Goal: Information Seeking & Learning: Understand process/instructions

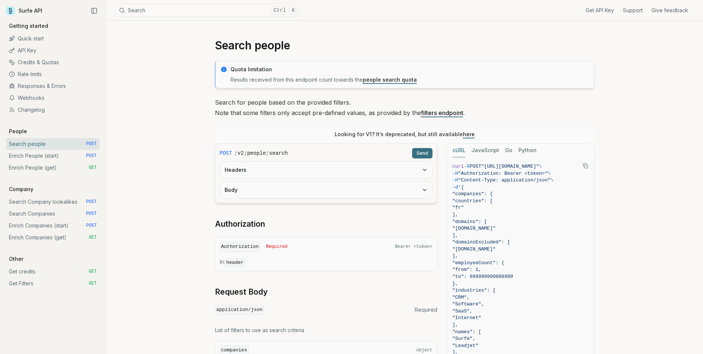
click at [352, 192] on button "Body" at bounding box center [326, 190] width 212 height 16
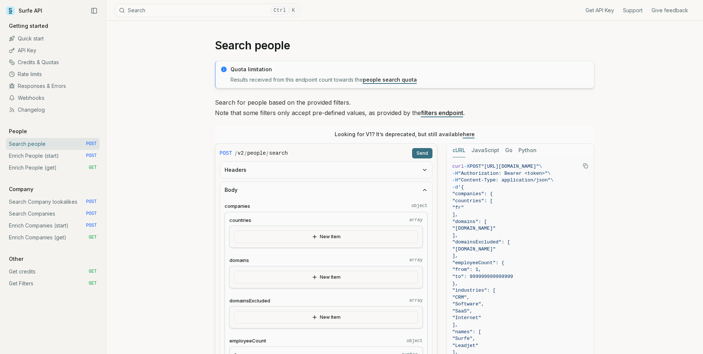
click at [352, 192] on button "Body" at bounding box center [326, 190] width 212 height 16
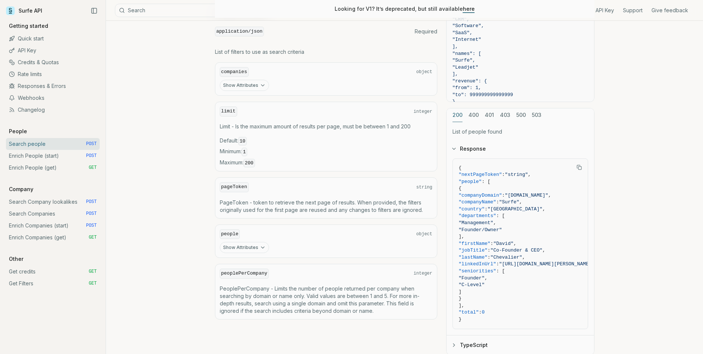
scroll to position [278, 0]
click at [522, 114] on div "cURL JavaScript Go Python curl -X POST "https://api.surfe.com/v2/people/search"…" at bounding box center [520, 110] width 148 height 490
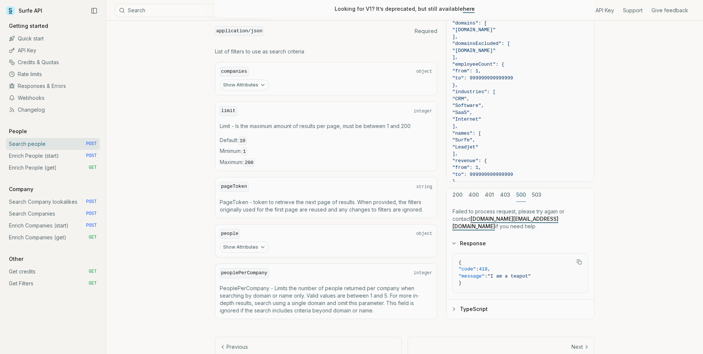
click at [507, 200] on div "cURL JavaScript Go Python curl -X POST "https://api.surfe.com/v2/people/search"…" at bounding box center [520, 132] width 148 height 374
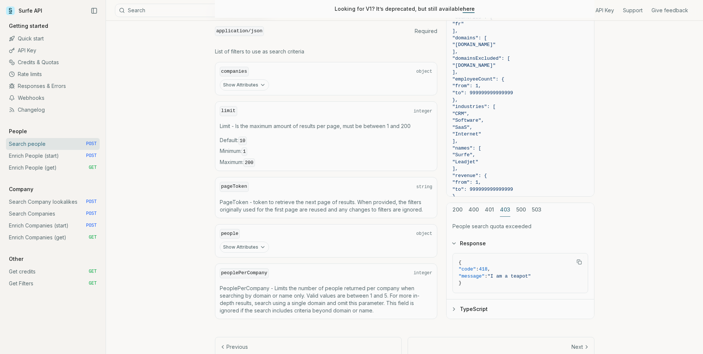
click at [459, 208] on div "200 400 401 403 500 503 People search quota exceeded Response { "code" : 418 , …" at bounding box center [520, 260] width 148 height 116
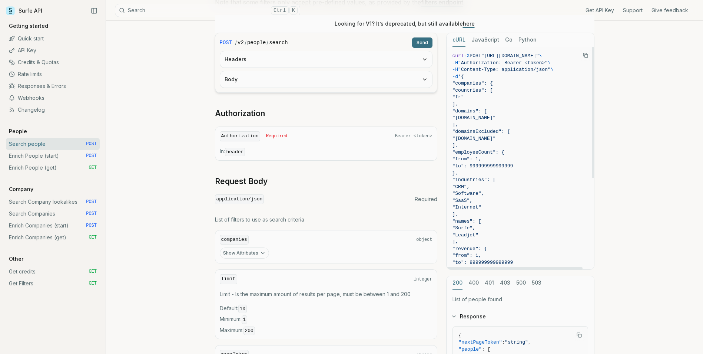
scroll to position [83, 0]
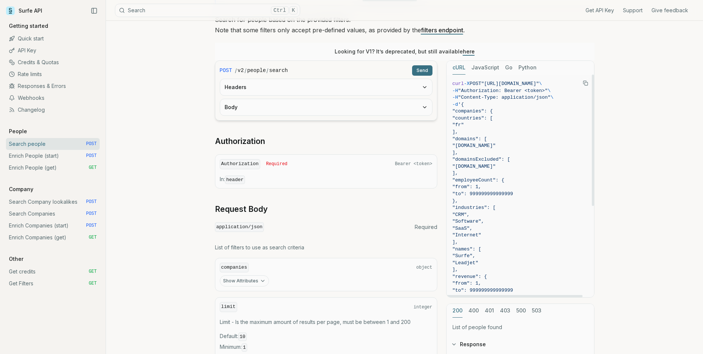
click at [587, 84] on icon "Copy Text" at bounding box center [585, 82] width 5 height 5
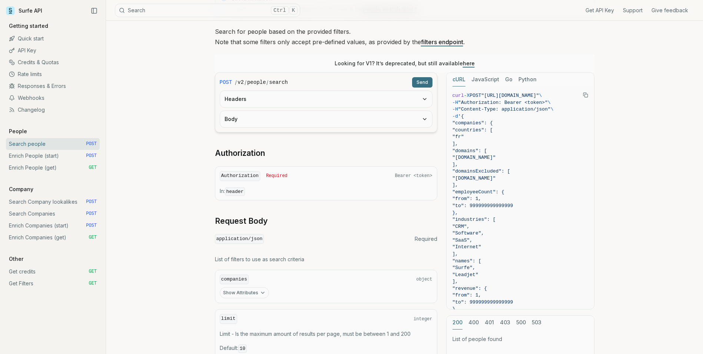
scroll to position [69, 0]
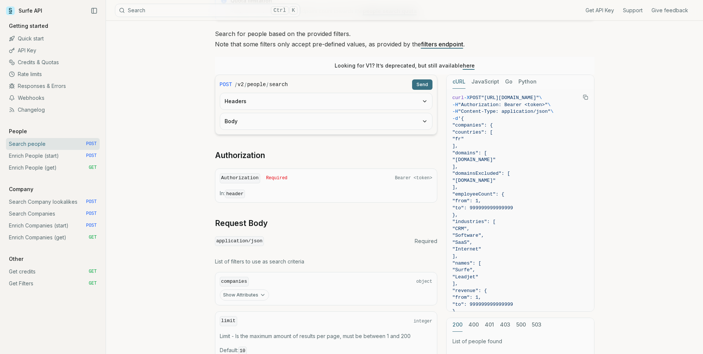
click at [34, 51] on link "API Key" at bounding box center [53, 50] width 94 height 12
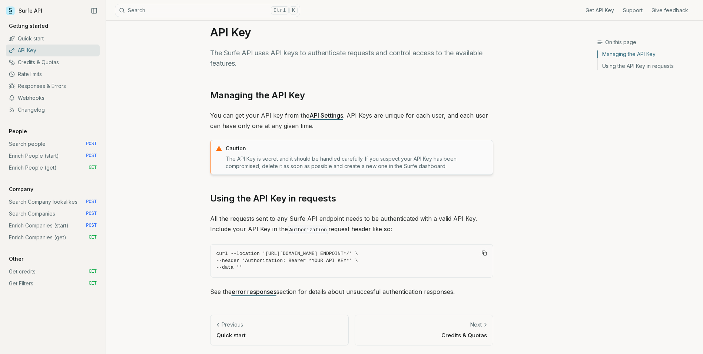
click at [77, 255] on div "Get API Key Support Give feedback Getting started Quick start API Key Credits &…" at bounding box center [53, 155] width 94 height 267
click at [48, 211] on link "Search Companies POST" at bounding box center [53, 214] width 94 height 12
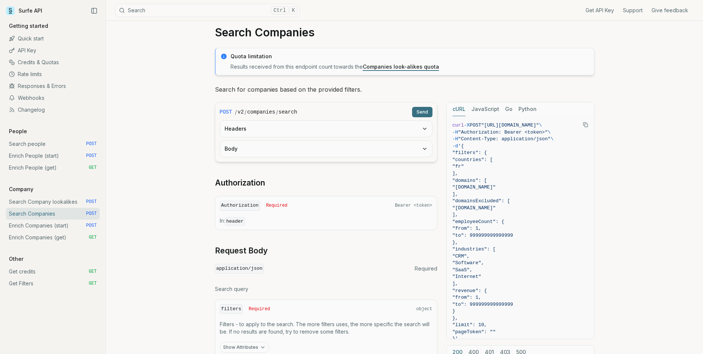
click at [381, 67] on link "Companies look-alikes quota" at bounding box center [401, 66] width 76 height 6
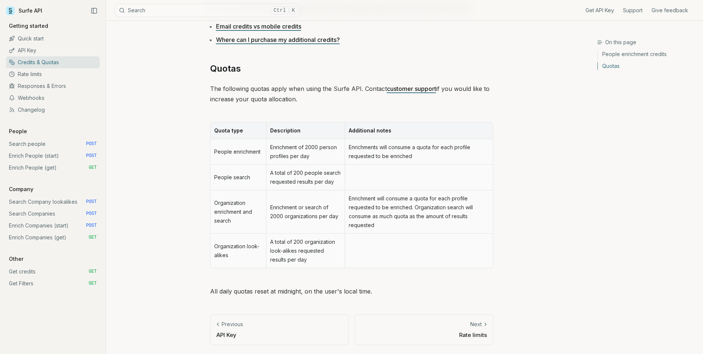
scroll to position [291, 0]
click at [37, 52] on link "API Key" at bounding box center [53, 50] width 94 height 12
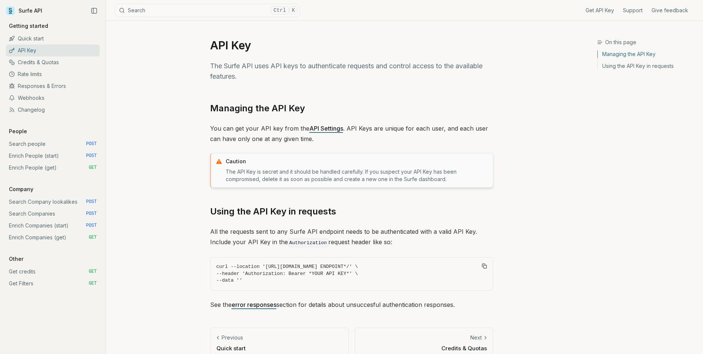
click at [38, 213] on link "Search Companies POST" at bounding box center [53, 214] width 94 height 12
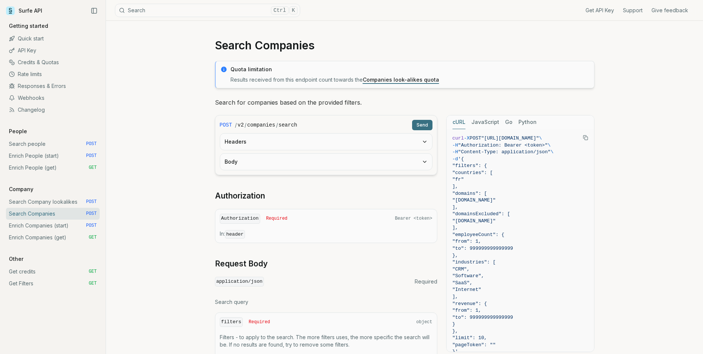
click at [25, 50] on link "API Key" at bounding box center [53, 50] width 94 height 12
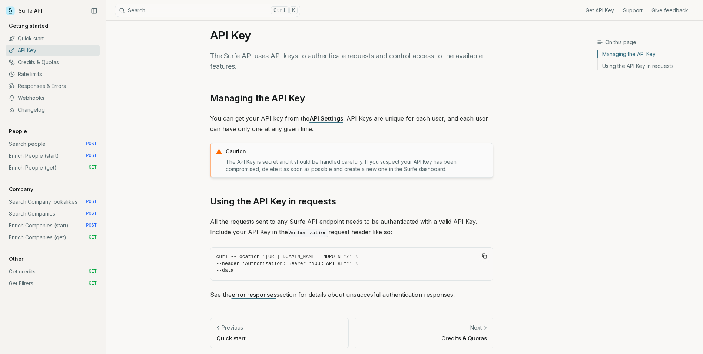
scroll to position [13, 0]
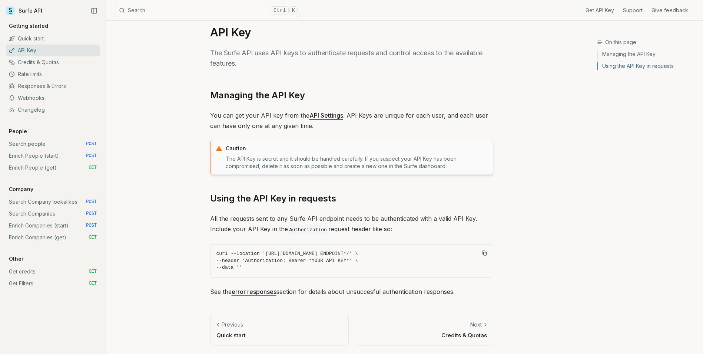
click at [272, 196] on link "Using the API Key in requests" at bounding box center [273, 198] width 126 height 12
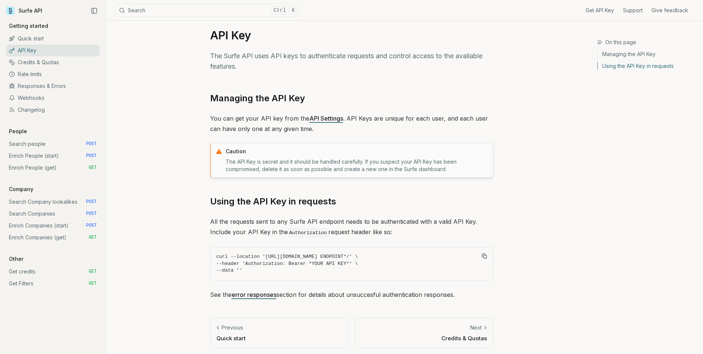
scroll to position [13, 0]
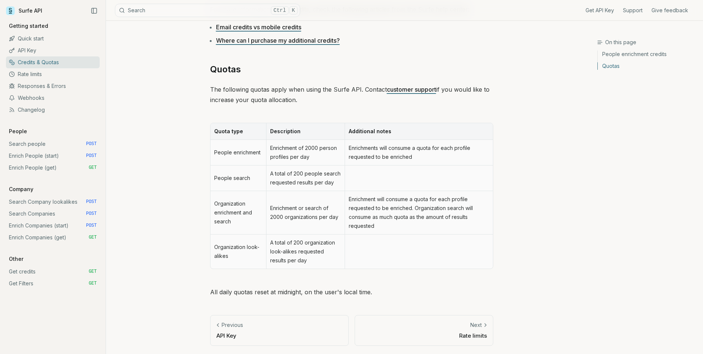
scroll to position [13, 0]
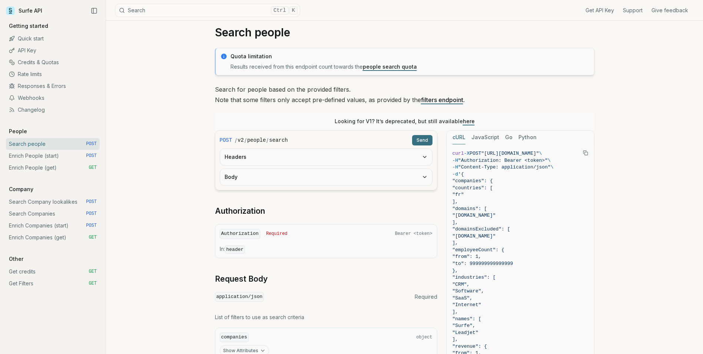
scroll to position [69, 0]
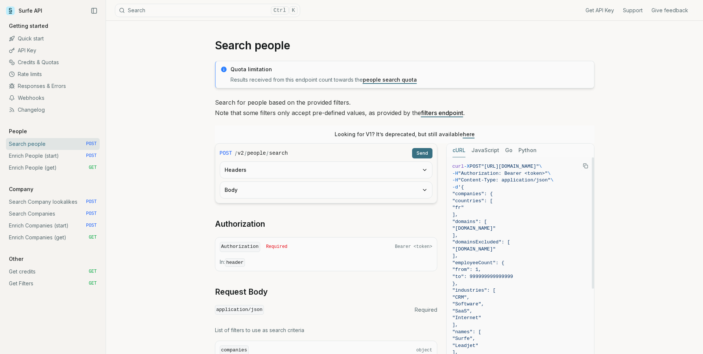
click at [476, 149] on button "JavaScript" at bounding box center [485, 150] width 28 height 14
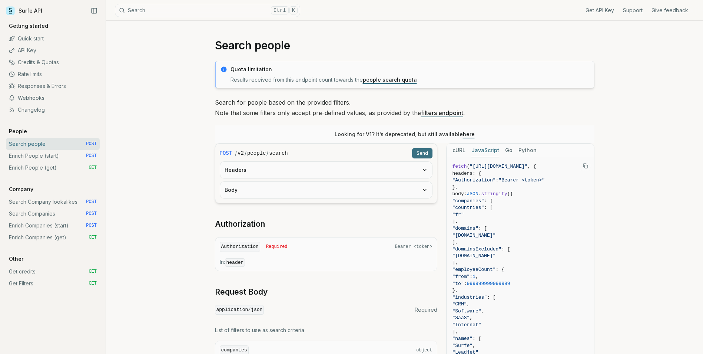
click at [506, 148] on button "Go" at bounding box center [508, 150] width 7 height 14
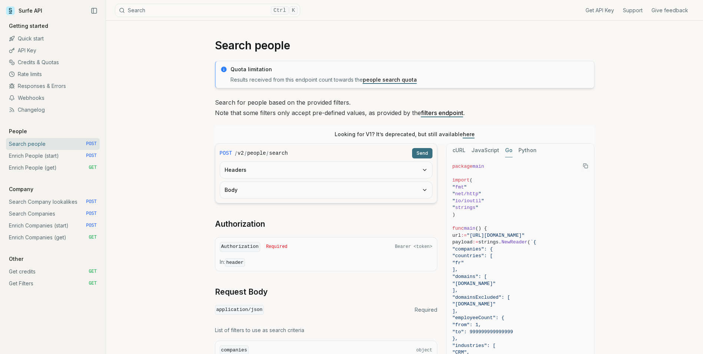
click at [518, 149] on button "Python" at bounding box center [527, 150] width 18 height 14
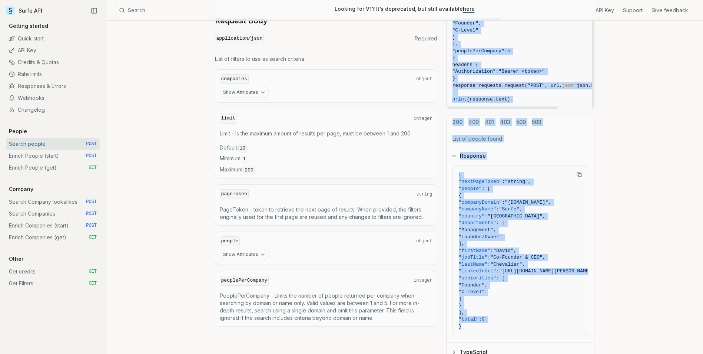
scroll to position [337, 0]
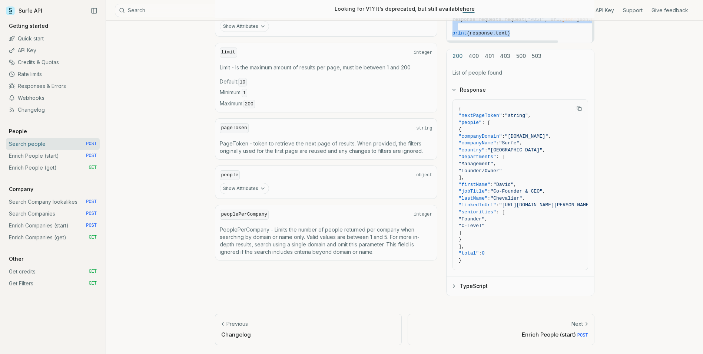
drag, startPoint x: 470, startPoint y: 188, endPoint x: 509, endPoint y: 30, distance: 162.5
copy code "{ "companies" : { "countries" : [ "fr" ], "domains" : [ "surfe.com" ], "domains…"
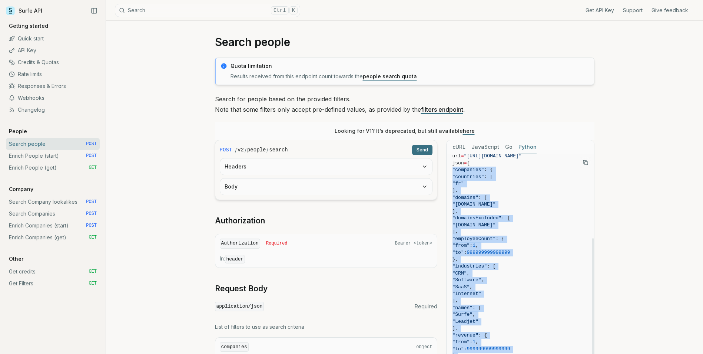
scroll to position [0, 0]
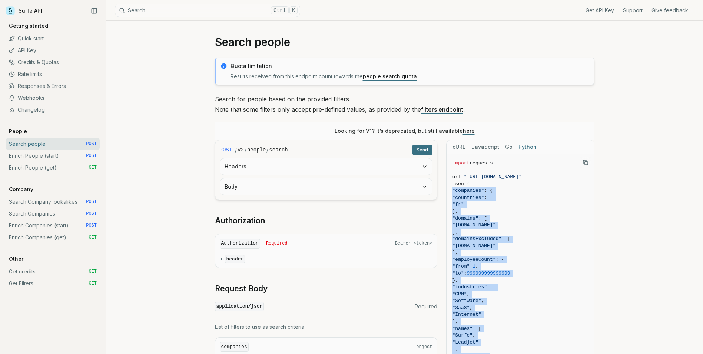
click at [585, 161] on icon "Copy Text" at bounding box center [585, 162] width 5 height 5
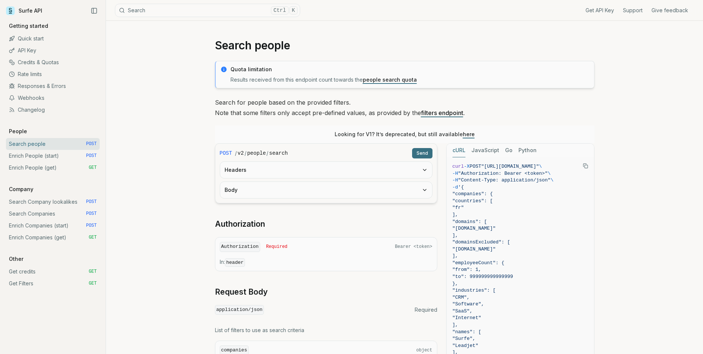
click at [457, 151] on button "cURL" at bounding box center [458, 150] width 13 height 14
click at [583, 167] on icon "Copy Text" at bounding box center [585, 165] width 5 height 5
drag, startPoint x: 95, startPoint y: 241, endPoint x: 106, endPoint y: 210, distance: 32.5
click at [96, 241] on link "Enrich Companies (get) GET" at bounding box center [53, 237] width 94 height 12
click at [132, 219] on div "Search people Quota limitation Results received from this endpoint count toward…" at bounding box center [404, 356] width 597 height 670
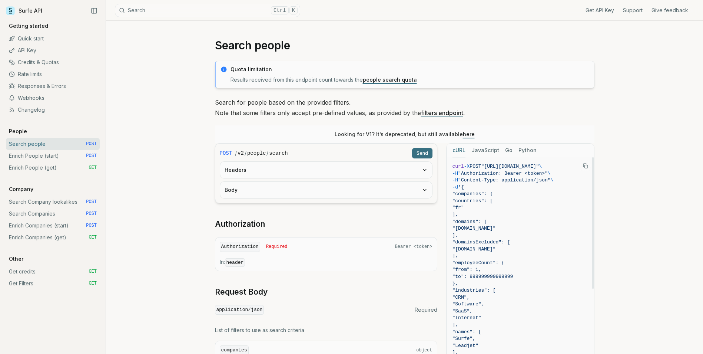
click at [585, 167] on icon "Copy Text" at bounding box center [585, 165] width 5 height 5
click at [23, 9] on link "Surfe API" at bounding box center [24, 10] width 36 height 11
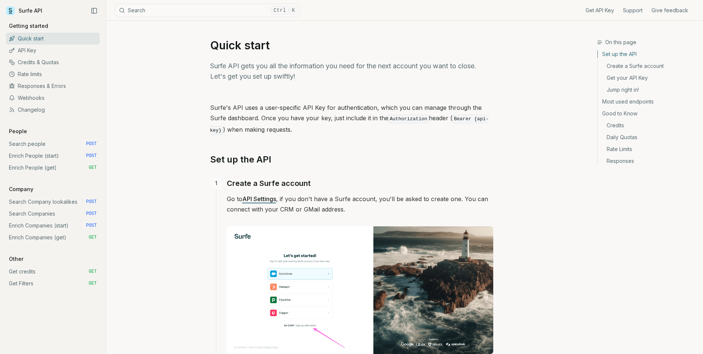
click at [26, 48] on link "API Key" at bounding box center [53, 50] width 94 height 12
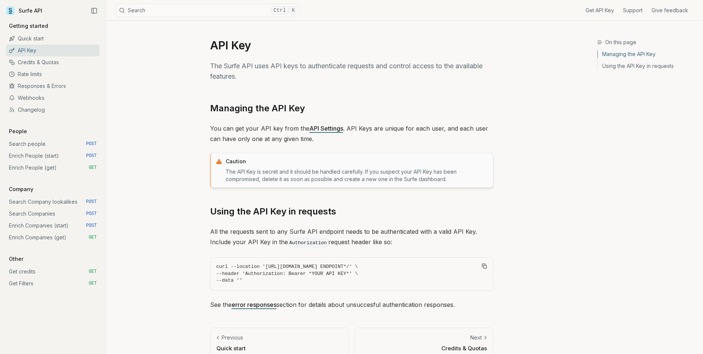
click at [263, 108] on link "Managing the API Key" at bounding box center [257, 108] width 95 height 12
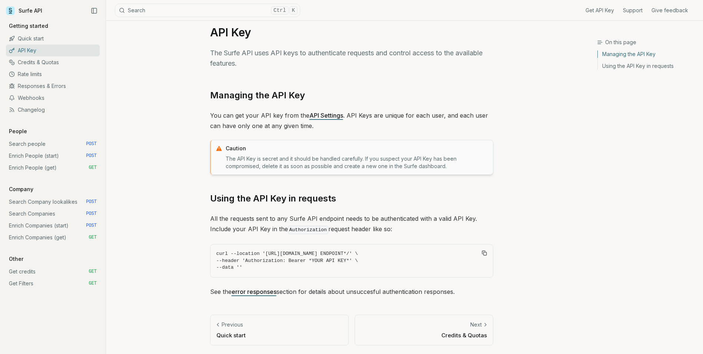
click at [244, 92] on link "Managing the API Key" at bounding box center [257, 95] width 95 height 12
click at [235, 36] on h1 "API Key" at bounding box center [351, 32] width 283 height 13
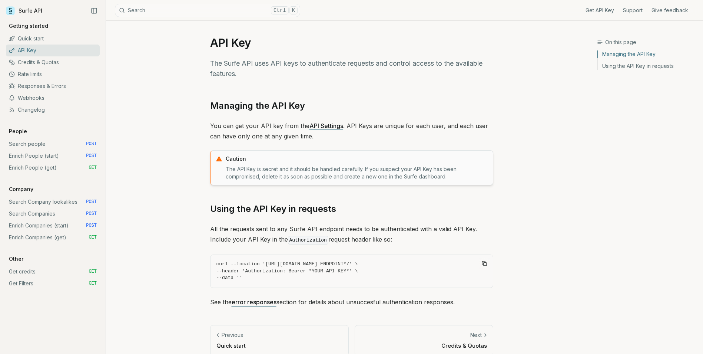
scroll to position [0, 0]
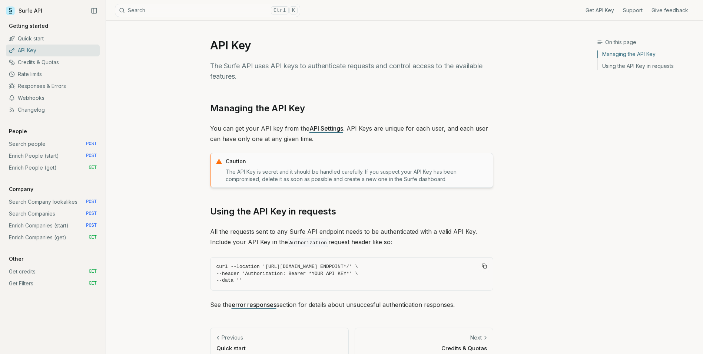
click at [321, 130] on link "API Settings" at bounding box center [326, 128] width 34 height 7
